Goal: Navigation & Orientation: Find specific page/section

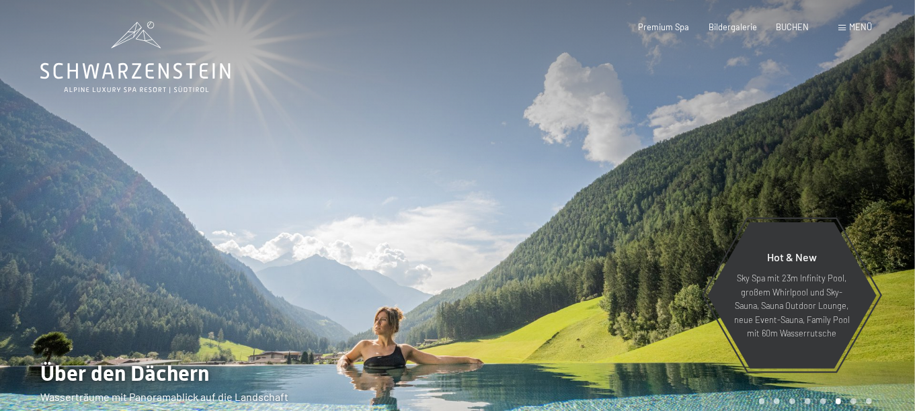
click at [838, 34] on div "Menü" at bounding box center [855, 28] width 34 height 12
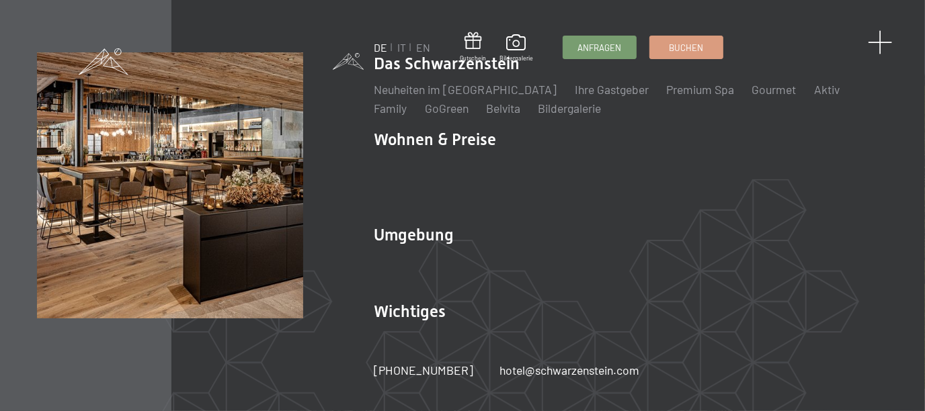
click at [883, 38] on span at bounding box center [880, 42] width 25 height 25
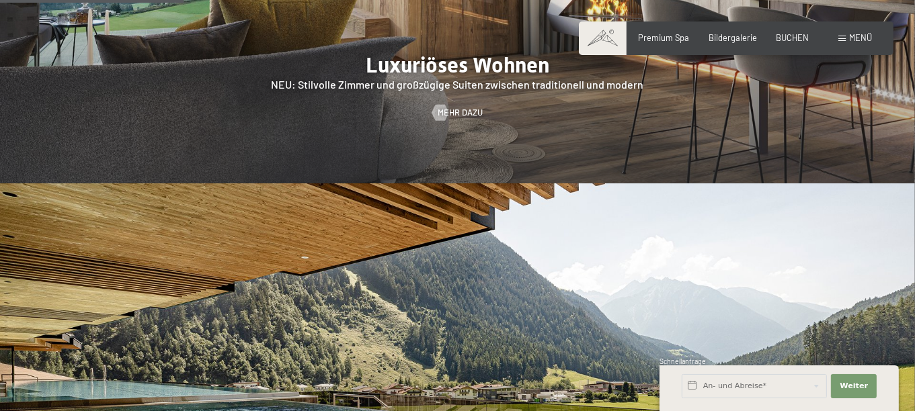
scroll to position [990, 0]
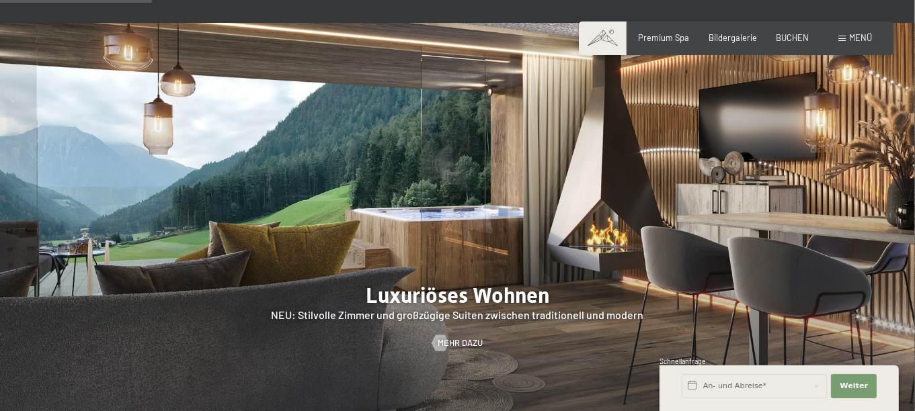
drag, startPoint x: 921, startPoint y: 42, endPoint x: 924, endPoint y: 91, distance: 49.2
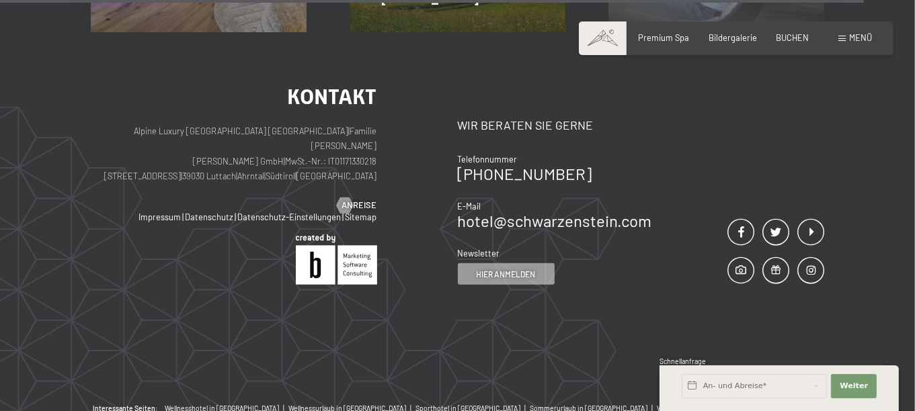
scroll to position [5105, 0]
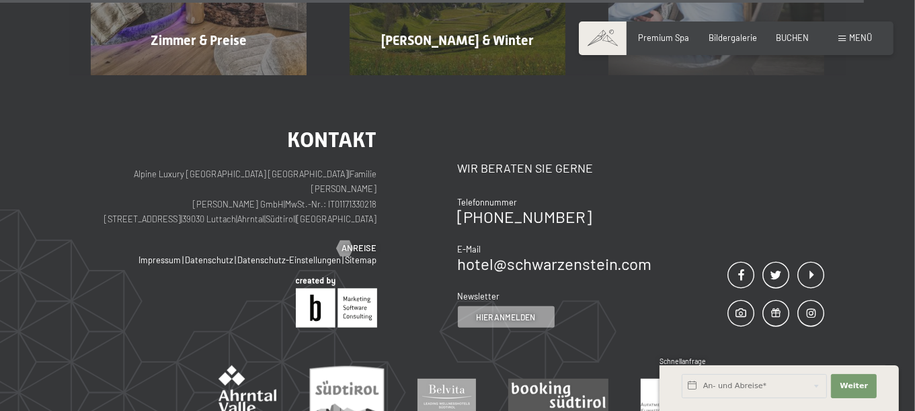
click at [857, 43] on span "Menü" at bounding box center [860, 37] width 23 height 11
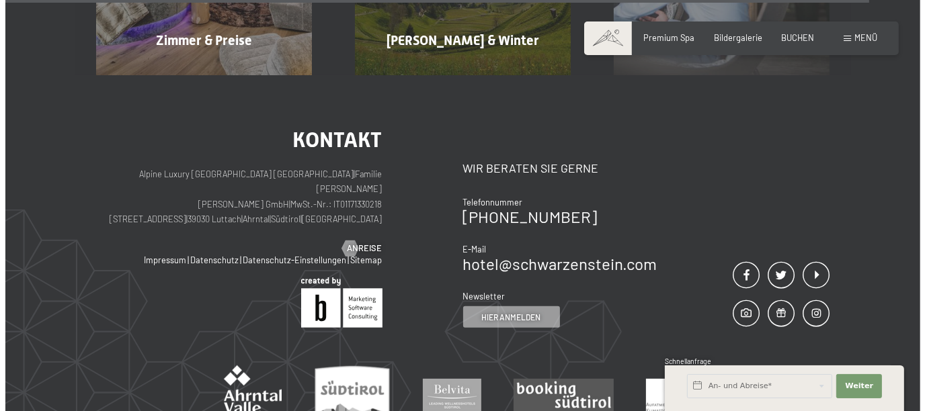
scroll to position [5124, 0]
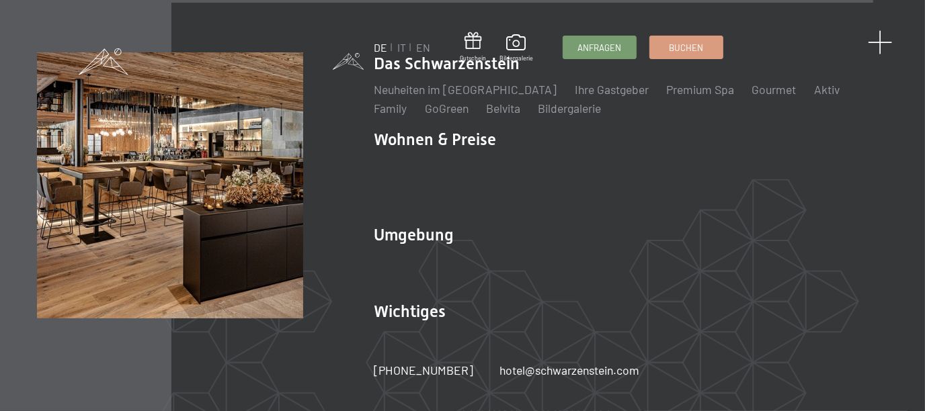
click at [887, 44] on span at bounding box center [880, 42] width 25 height 25
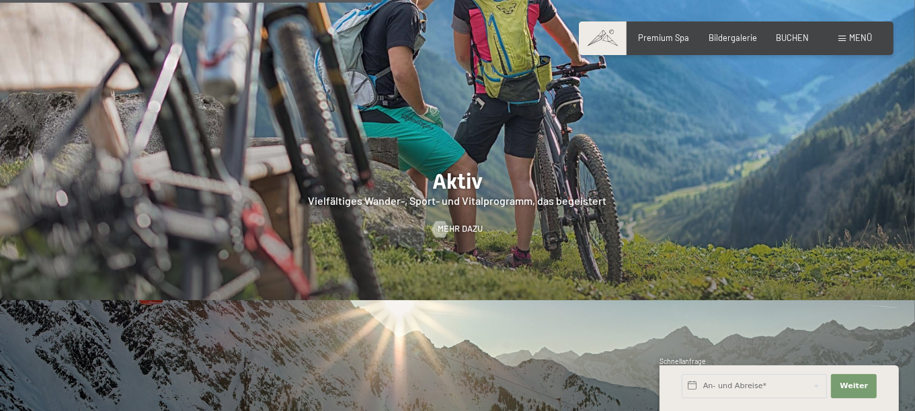
scroll to position [2257, 0]
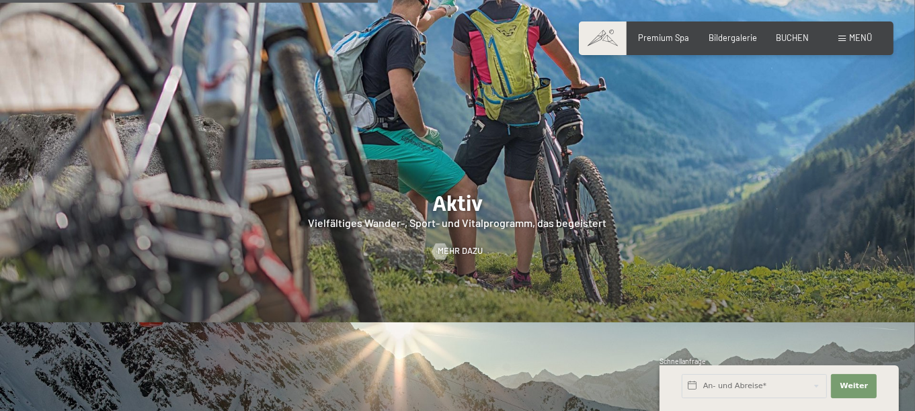
click at [529, 182] on div at bounding box center [457, 127] width 915 height 392
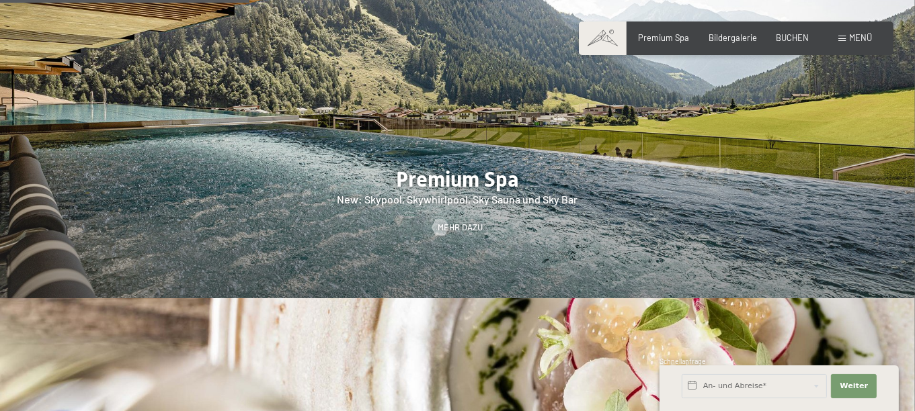
scroll to position [1468, 0]
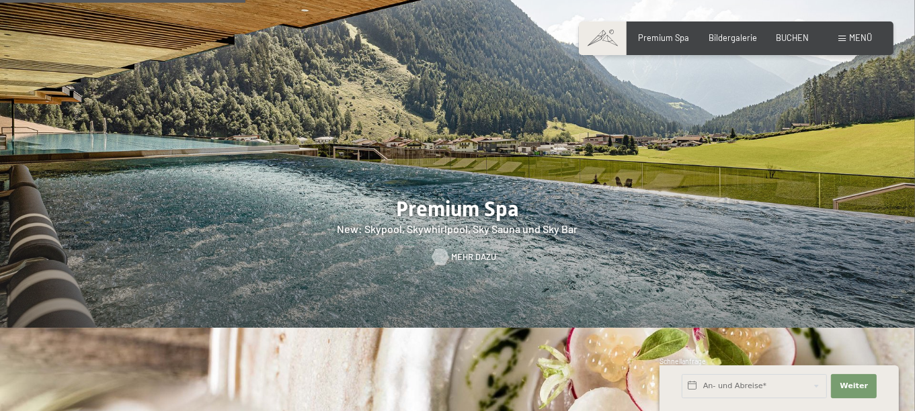
drag, startPoint x: 467, startPoint y: 248, endPoint x: 450, endPoint y: 301, distance: 55.1
click at [450, 264] on link "Mehr dazu" at bounding box center [457, 257] width 50 height 12
